Goal: Contribute content

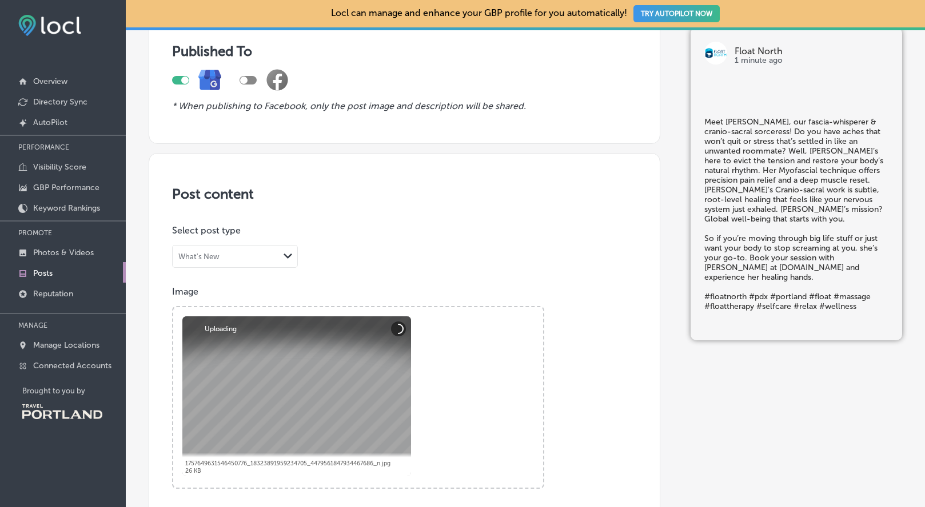
scroll to position [175, 0]
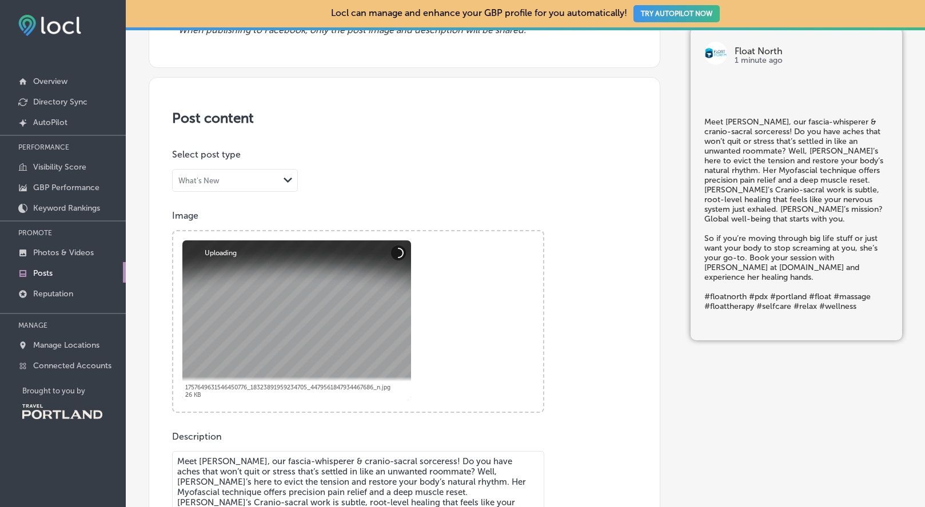
click at [257, 175] on div "What's New" at bounding box center [226, 180] width 106 height 11
click at [223, 202] on label "What's New" at bounding box center [204, 204] width 50 height 11
click at [370, 193] on div "Post content Select location(s) Select post type 0 results available. Select is…" at bounding box center [404, 401] width 511 height 649
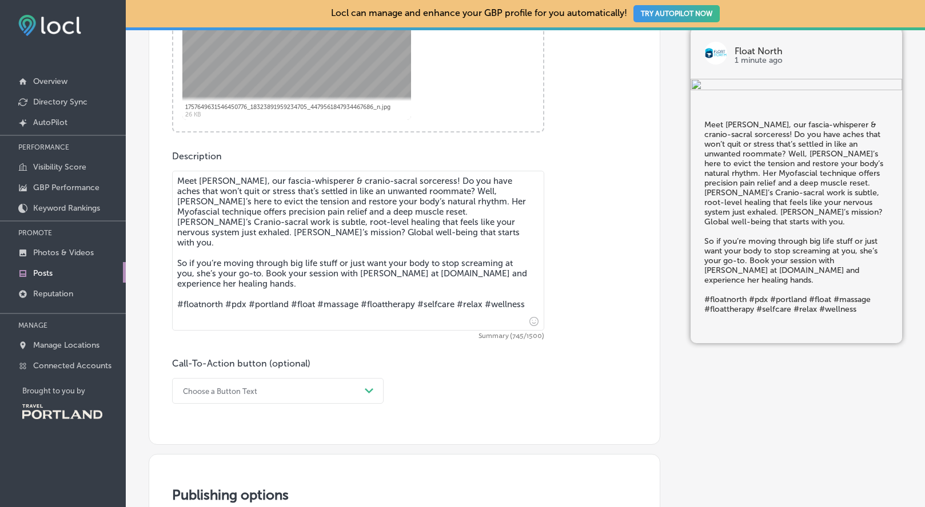
scroll to position [505, 0]
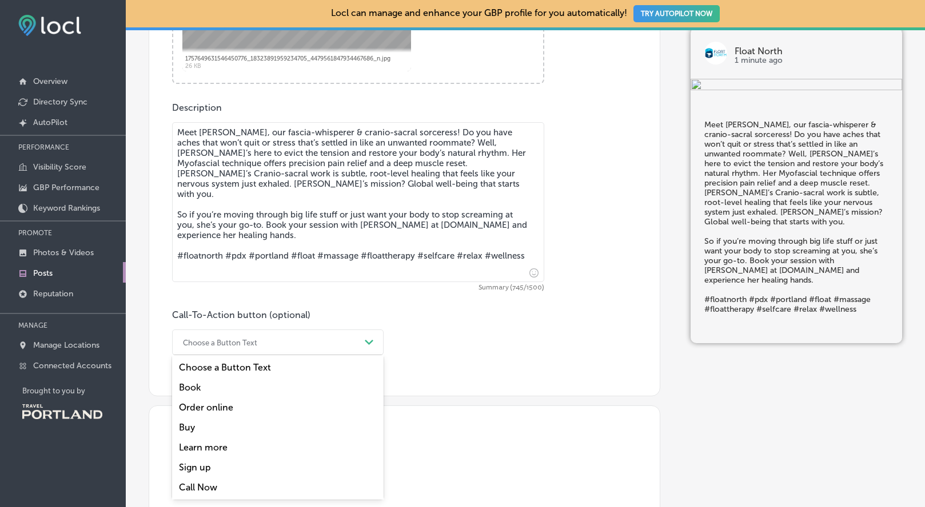
click at [274, 339] on div "Choose a Button Text" at bounding box center [268, 343] width 183 height 18
click at [234, 398] on div "Order online" at bounding box center [277, 408] width 211 height 20
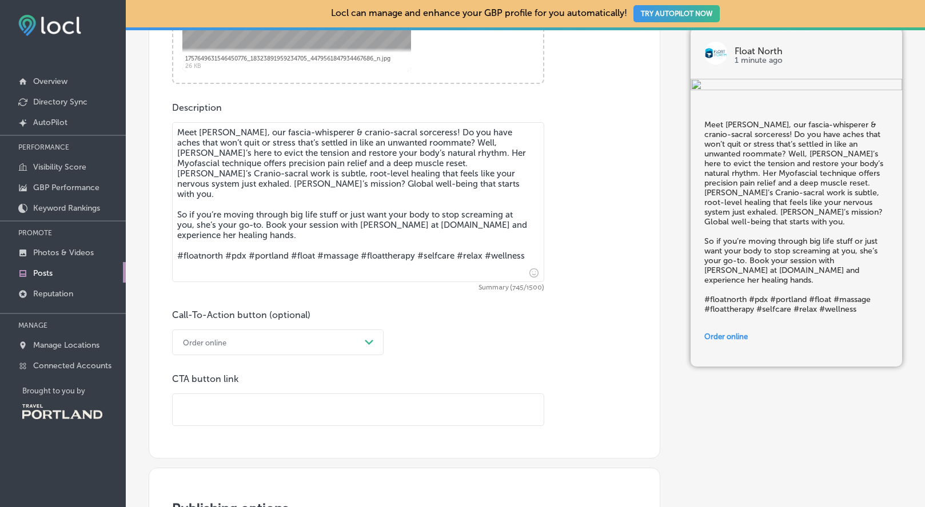
click at [225, 413] on input "text" at bounding box center [358, 409] width 371 height 31
paste input "[URL][DOMAIN_NAME]"
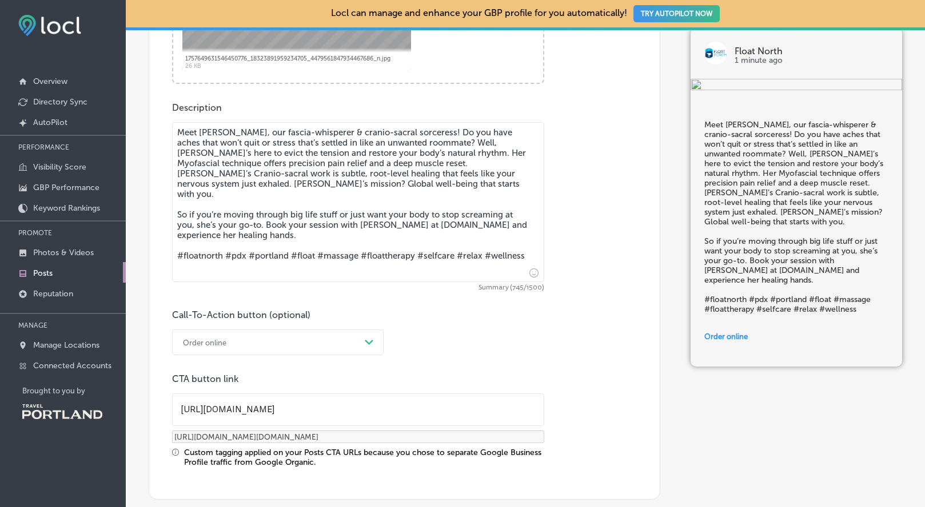
type input "[URL][DOMAIN_NAME]"
click at [389, 375] on p "CTA button link" at bounding box center [358, 379] width 372 height 11
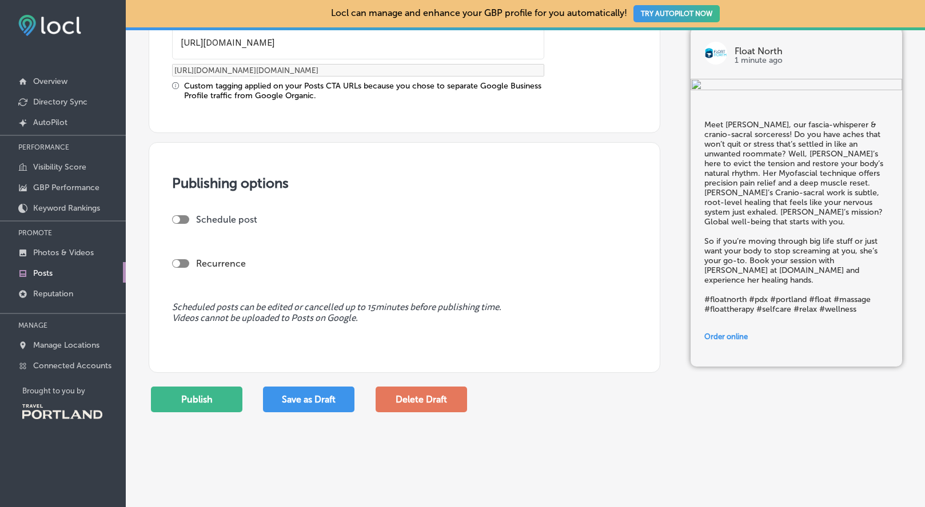
scroll to position [908, 0]
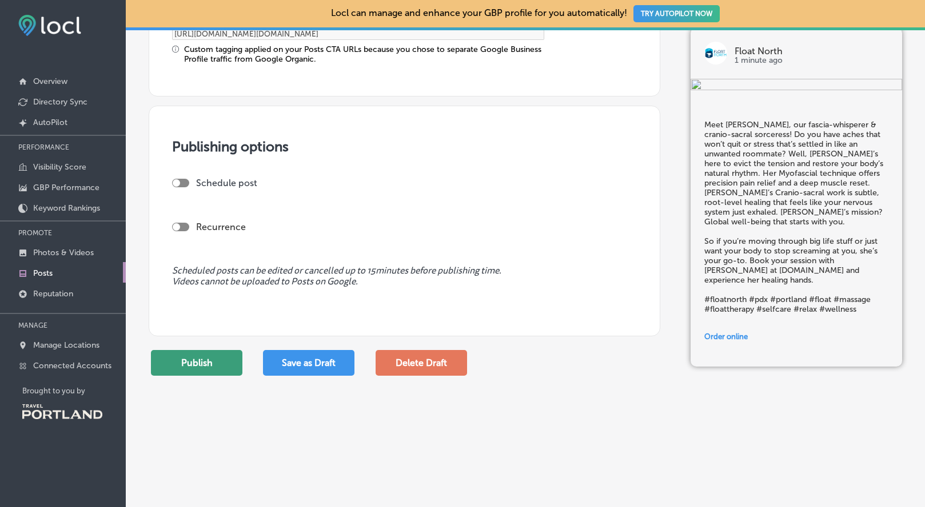
click at [191, 363] on button "Publish" at bounding box center [196, 363] width 91 height 26
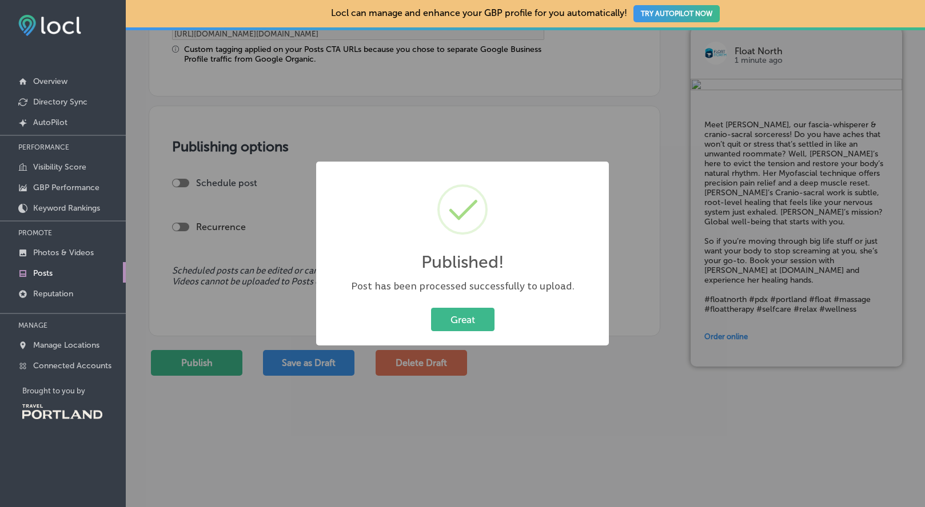
click at [500, 316] on div "Great Cancel" at bounding box center [462, 320] width 270 height 30
click at [482, 320] on button "Great" at bounding box center [462, 319] width 63 height 23
